Goal: Download file/media

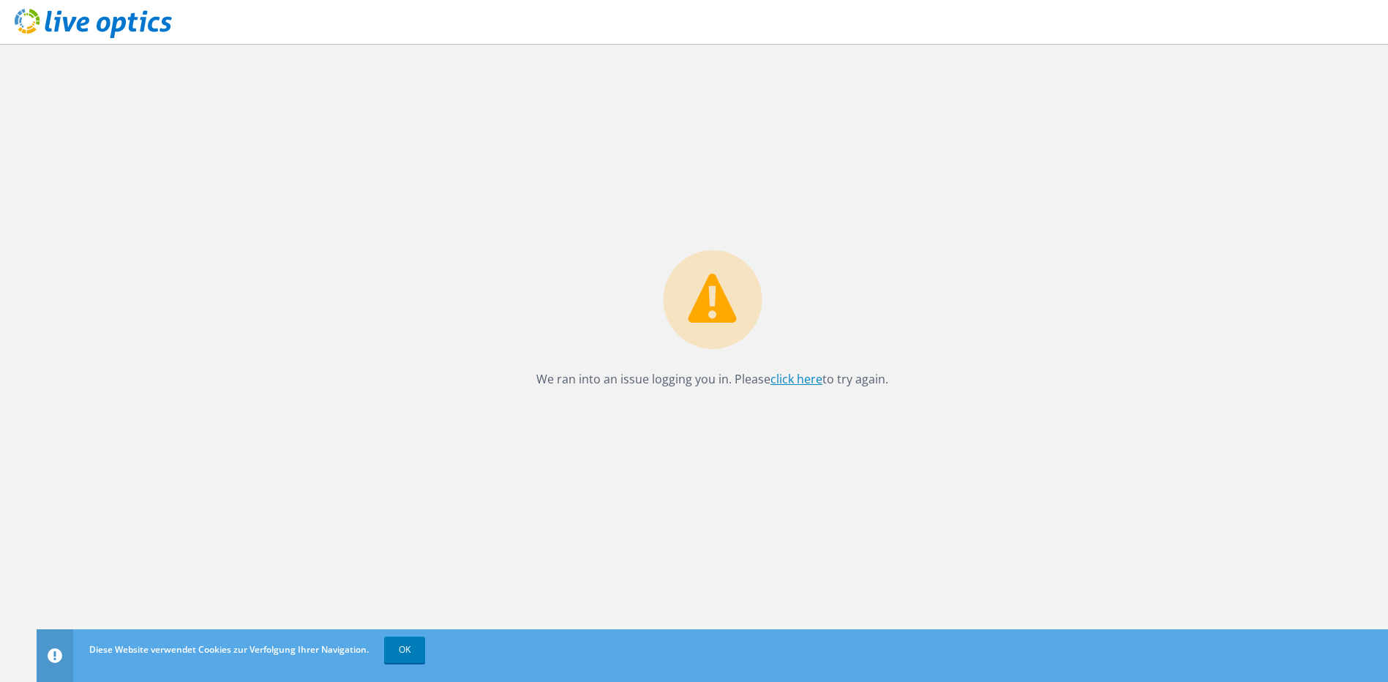
click at [798, 379] on link "click here" at bounding box center [796, 379] width 52 height 16
click at [400, 648] on link "OK" at bounding box center [404, 649] width 41 height 26
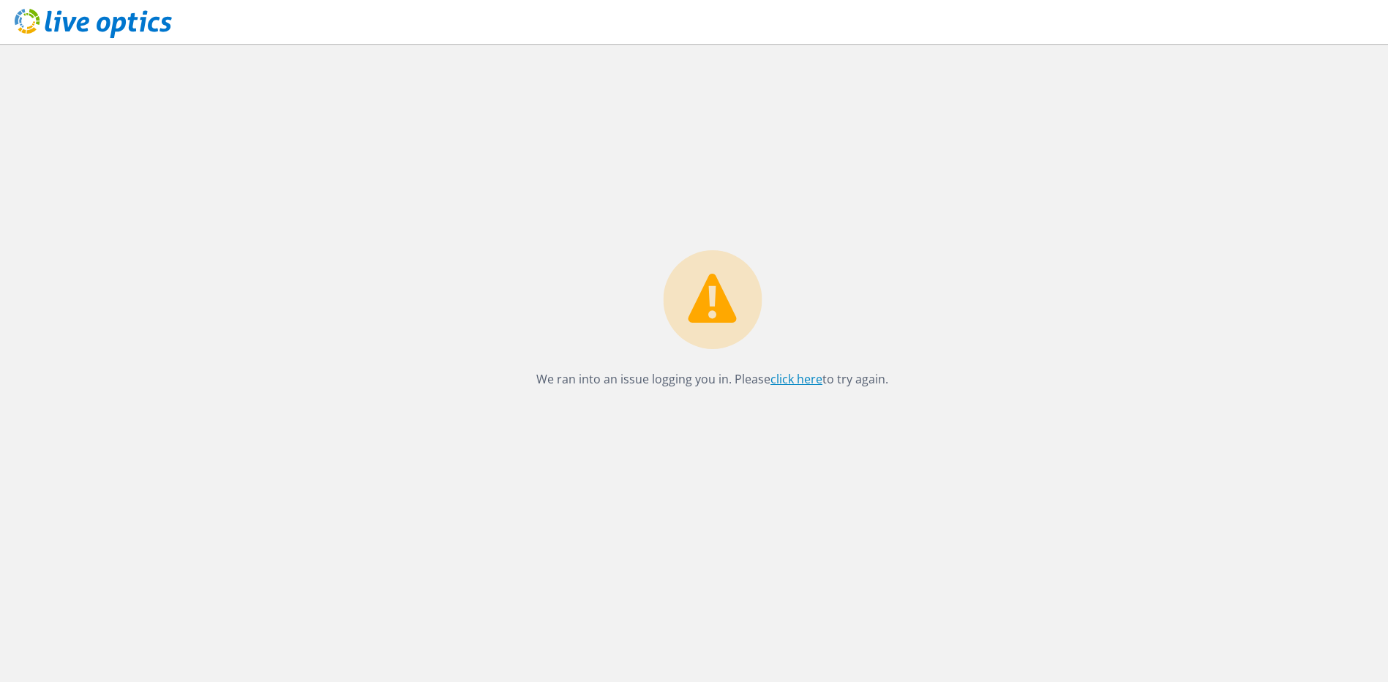
click at [791, 382] on link "click here" at bounding box center [796, 379] width 52 height 16
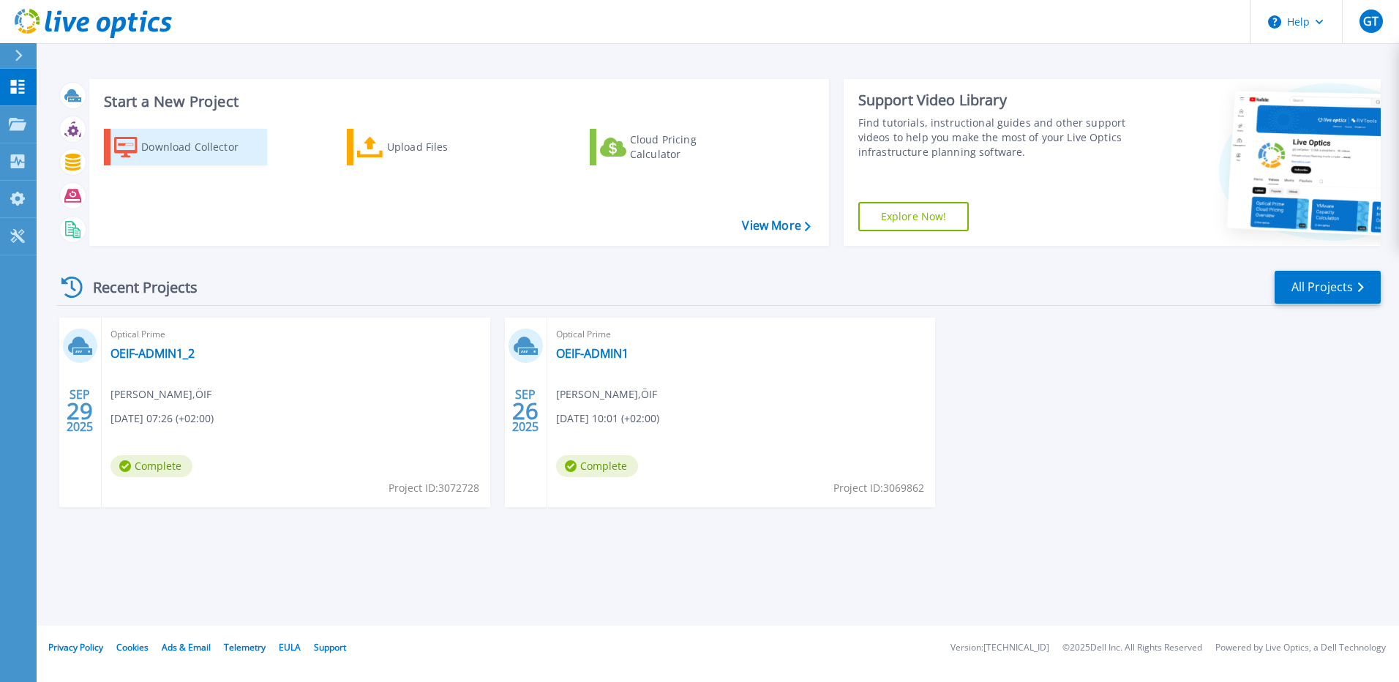
click at [218, 154] on div "Download Collector" at bounding box center [199, 146] width 117 height 29
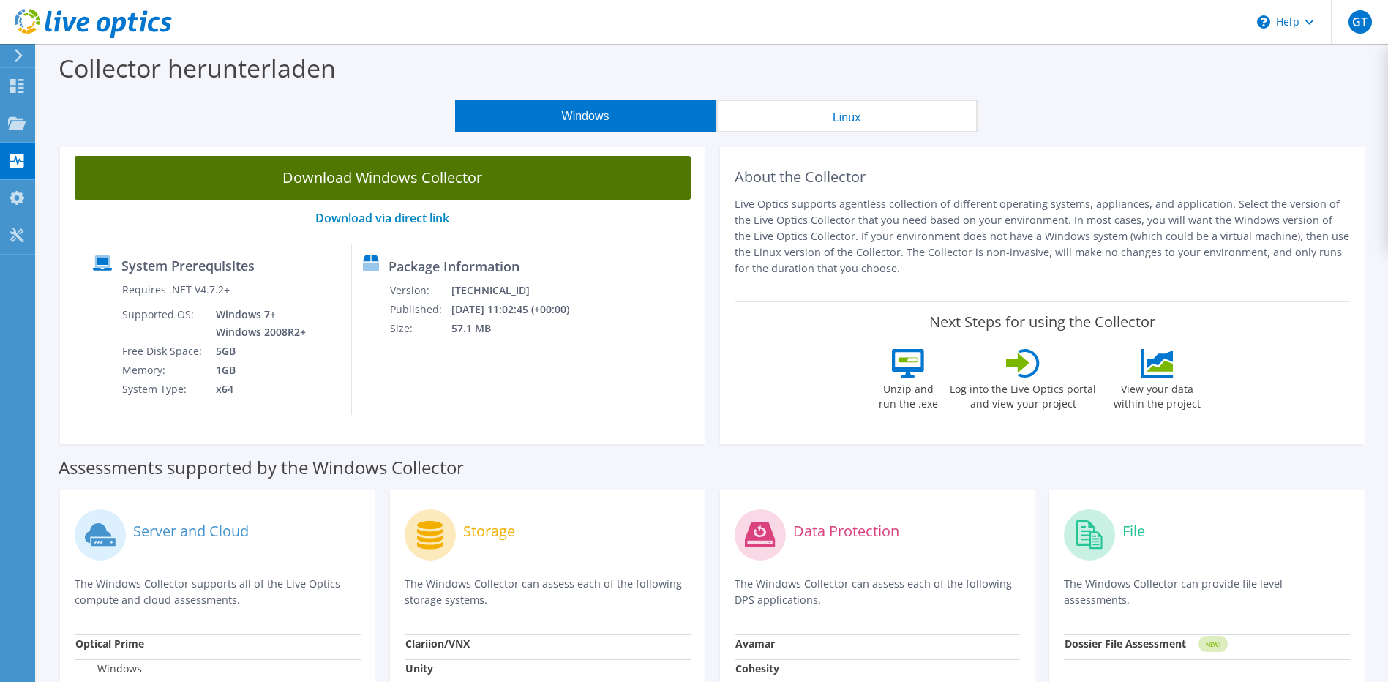
click at [376, 174] on link "Download Windows Collector" at bounding box center [383, 178] width 616 height 44
